Goal: Task Accomplishment & Management: Complete application form

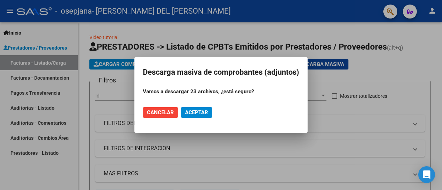
scroll to position [41, 0]
click at [62, 179] on div at bounding box center [221, 95] width 442 height 190
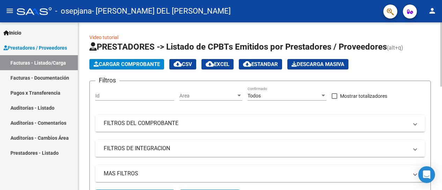
click at [107, 61] on span "Cargar Comprobante" at bounding box center [127, 64] width 66 height 6
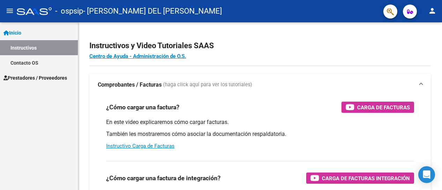
scroll to position [41, 0]
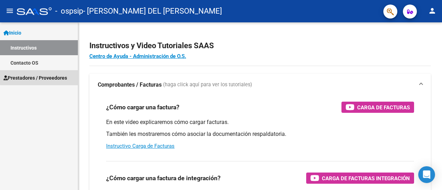
click at [55, 74] on span "Prestadores / Proveedores" at bounding box center [34, 78] width 63 height 8
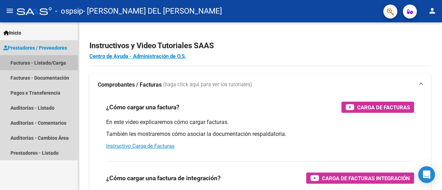
click at [61, 59] on link "Facturas - Listado/Carga" at bounding box center [39, 62] width 78 height 15
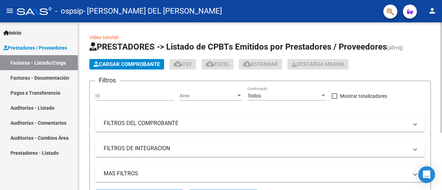
click at [117, 63] on span "Cargar Comprobante" at bounding box center [127, 64] width 66 height 6
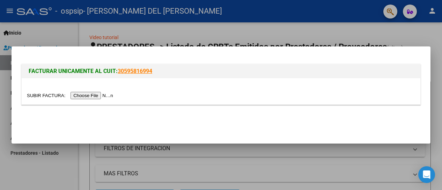
click at [87, 97] on input "file" at bounding box center [71, 95] width 88 height 7
